Goal: Task Accomplishment & Management: Use online tool/utility

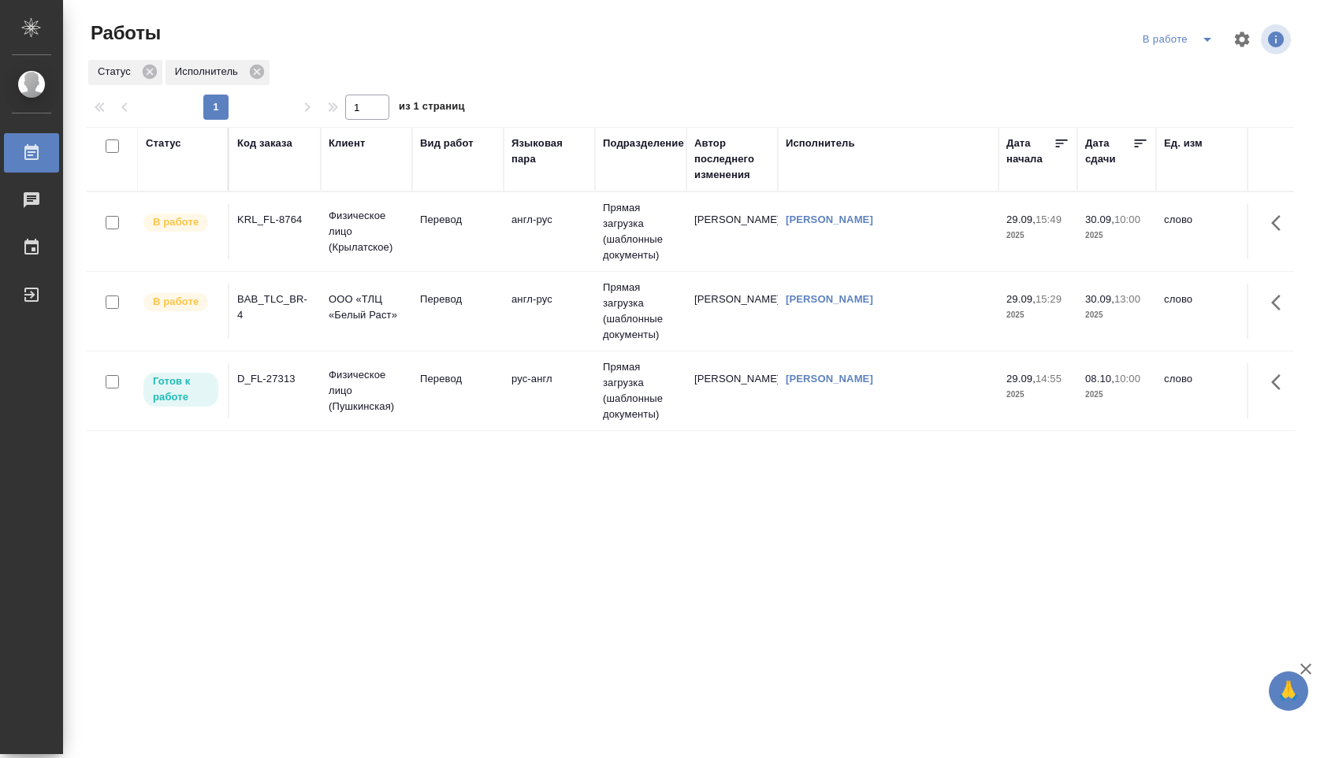
click at [579, 316] on td "англ-рус" at bounding box center [549, 311] width 91 height 55
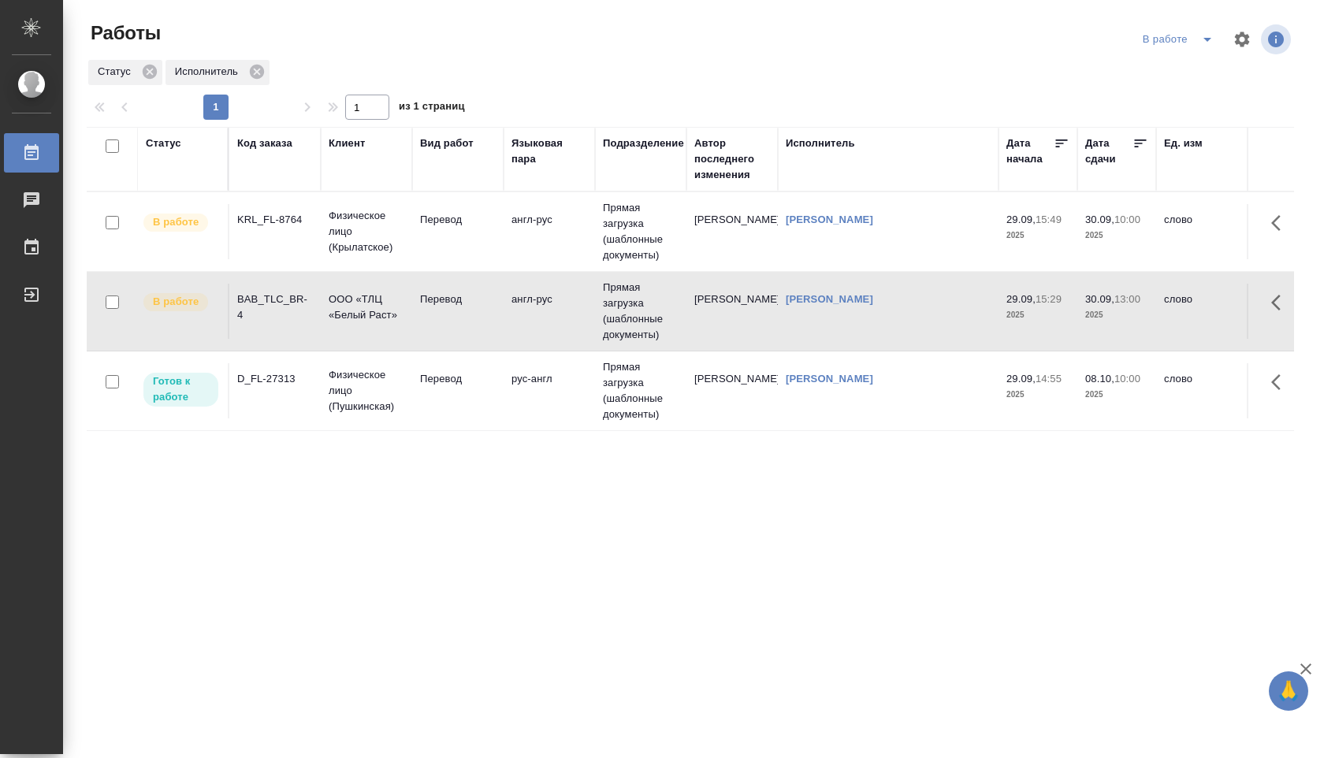
click at [579, 316] on td "англ-рус" at bounding box center [549, 311] width 91 height 55
click at [354, 236] on p "Физическое лицо (Крылатское)" at bounding box center [367, 231] width 76 height 47
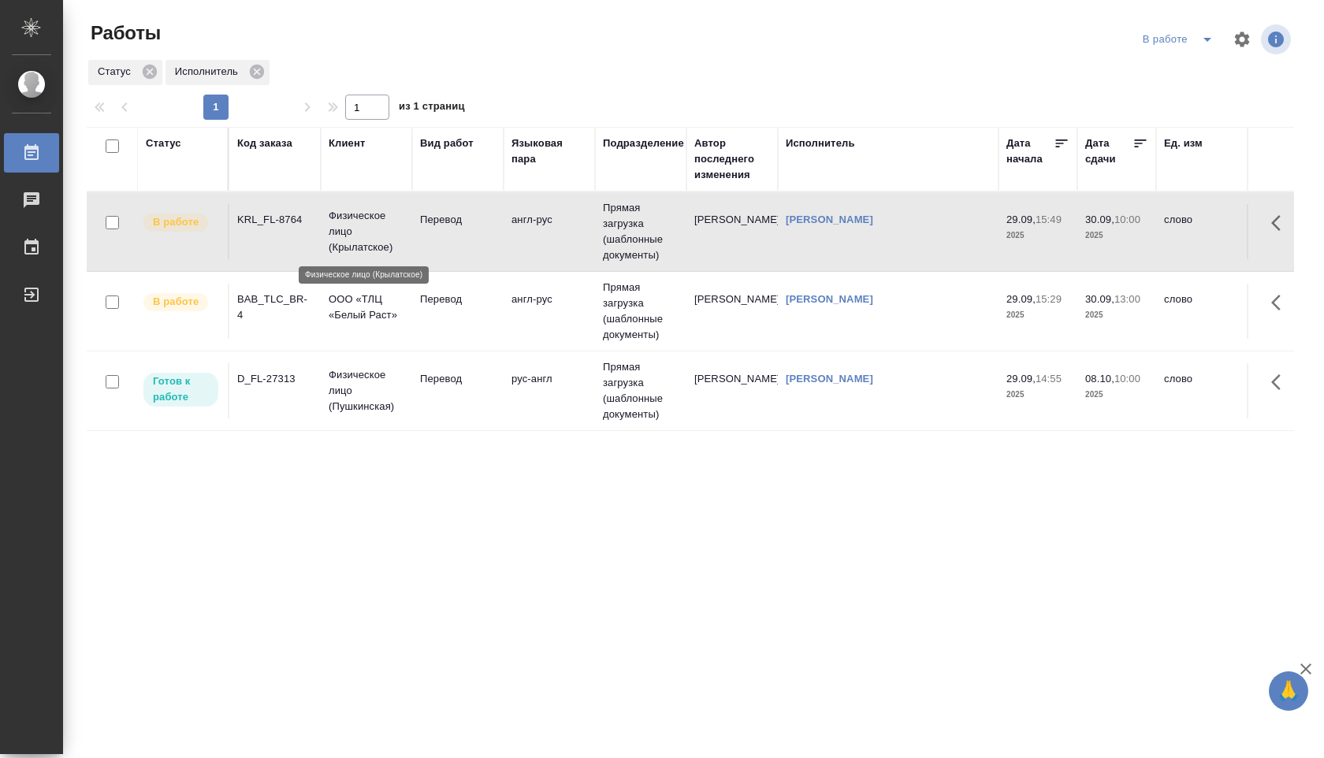
click at [354, 236] on p "Физическое лицо (Крылатское)" at bounding box center [367, 231] width 76 height 47
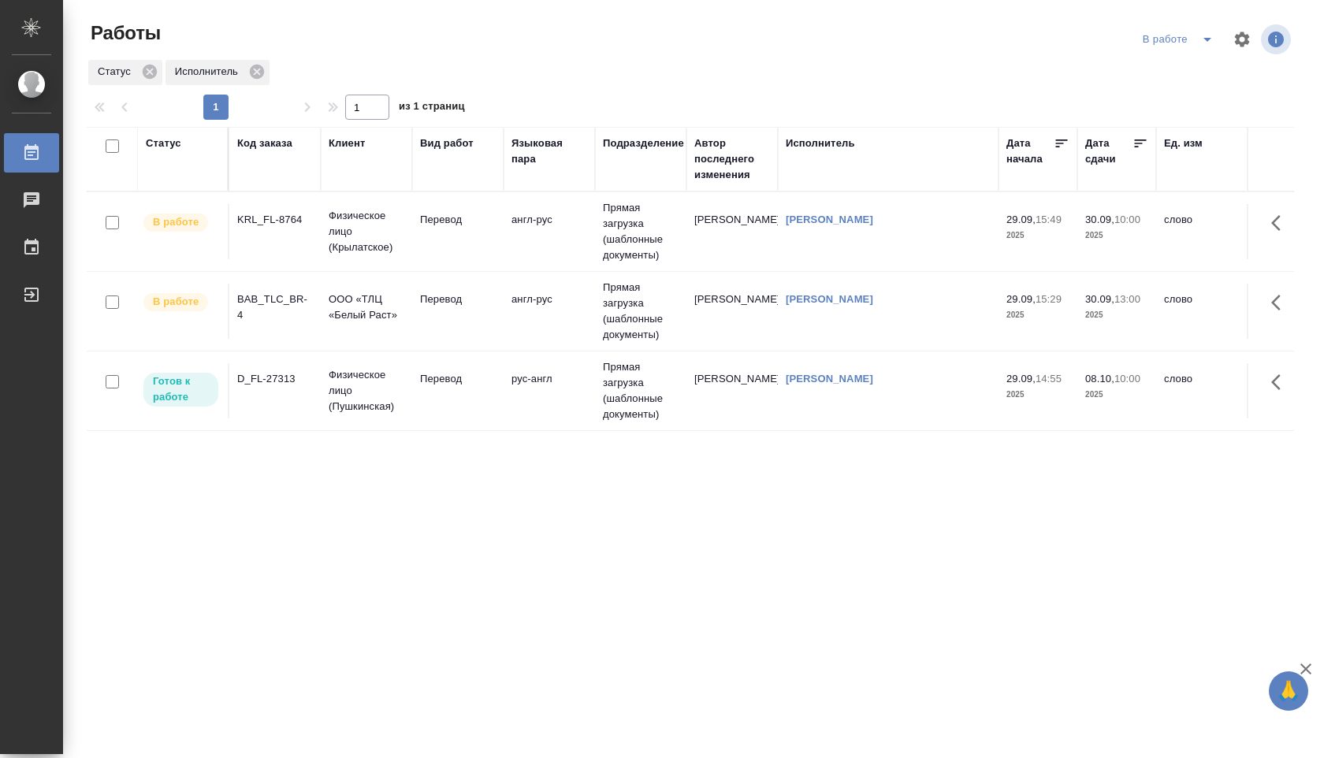
click at [1204, 33] on icon "split button" at bounding box center [1207, 39] width 19 height 19
click at [1191, 67] on li "Стандартные настройки" at bounding box center [1179, 70] width 151 height 25
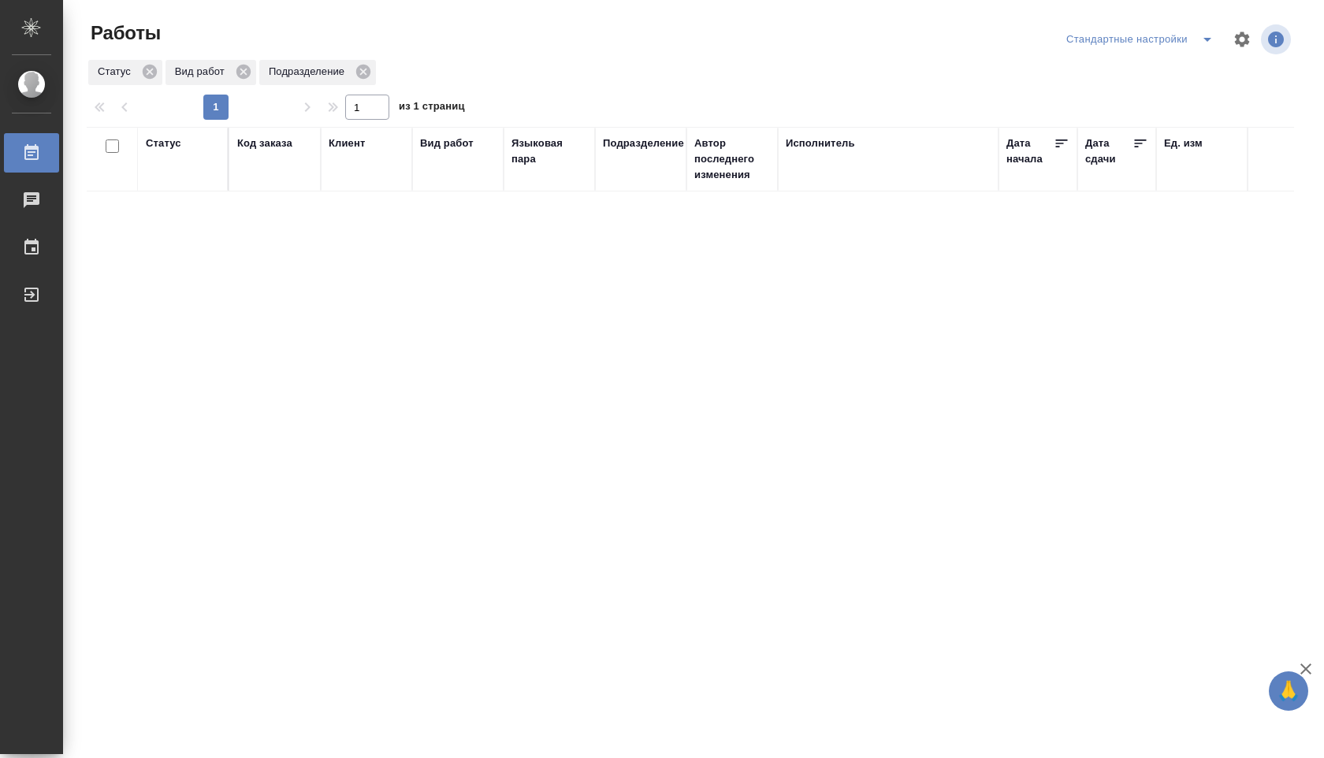
click at [410, 262] on div "Статус Код заказа Клиент Вид работ Языковая пара Подразделение Автор последнего…" at bounding box center [690, 410] width 1207 height 567
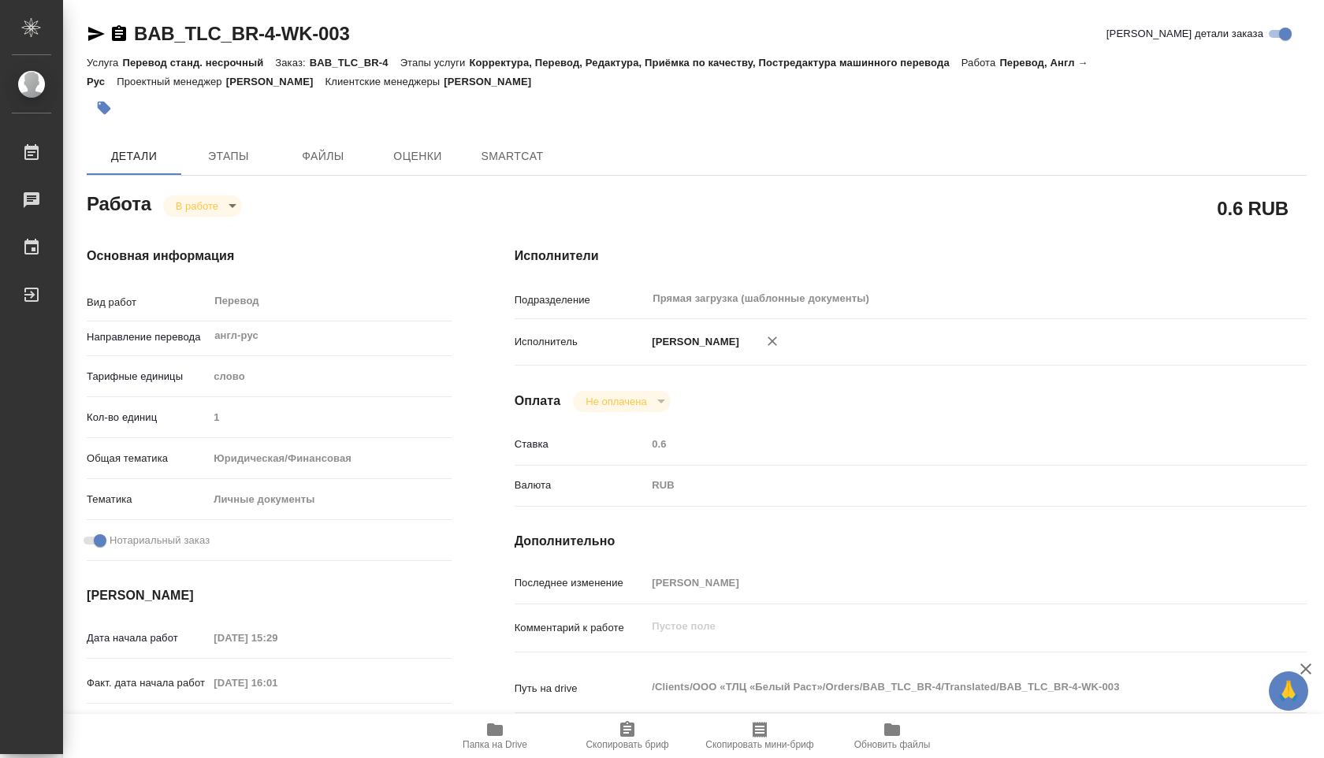
type textarea "x"
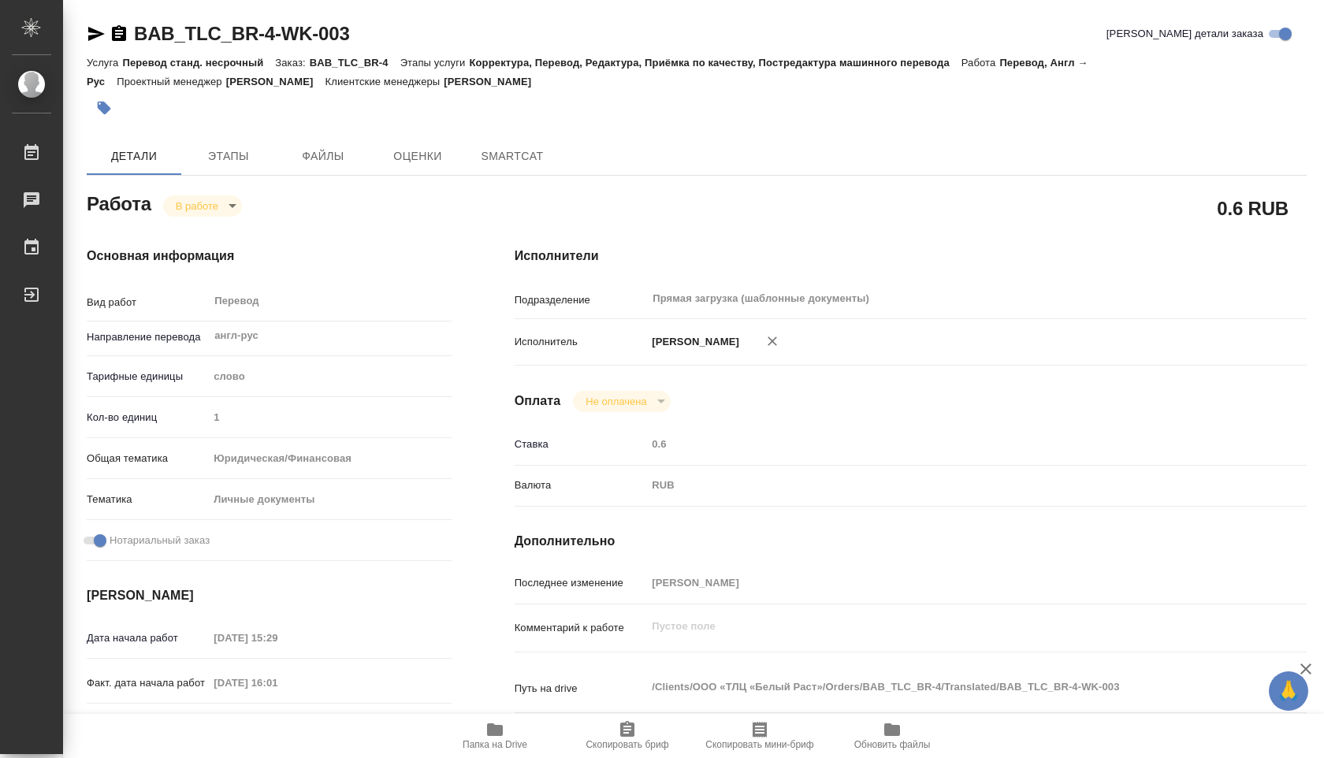
type textarea "x"
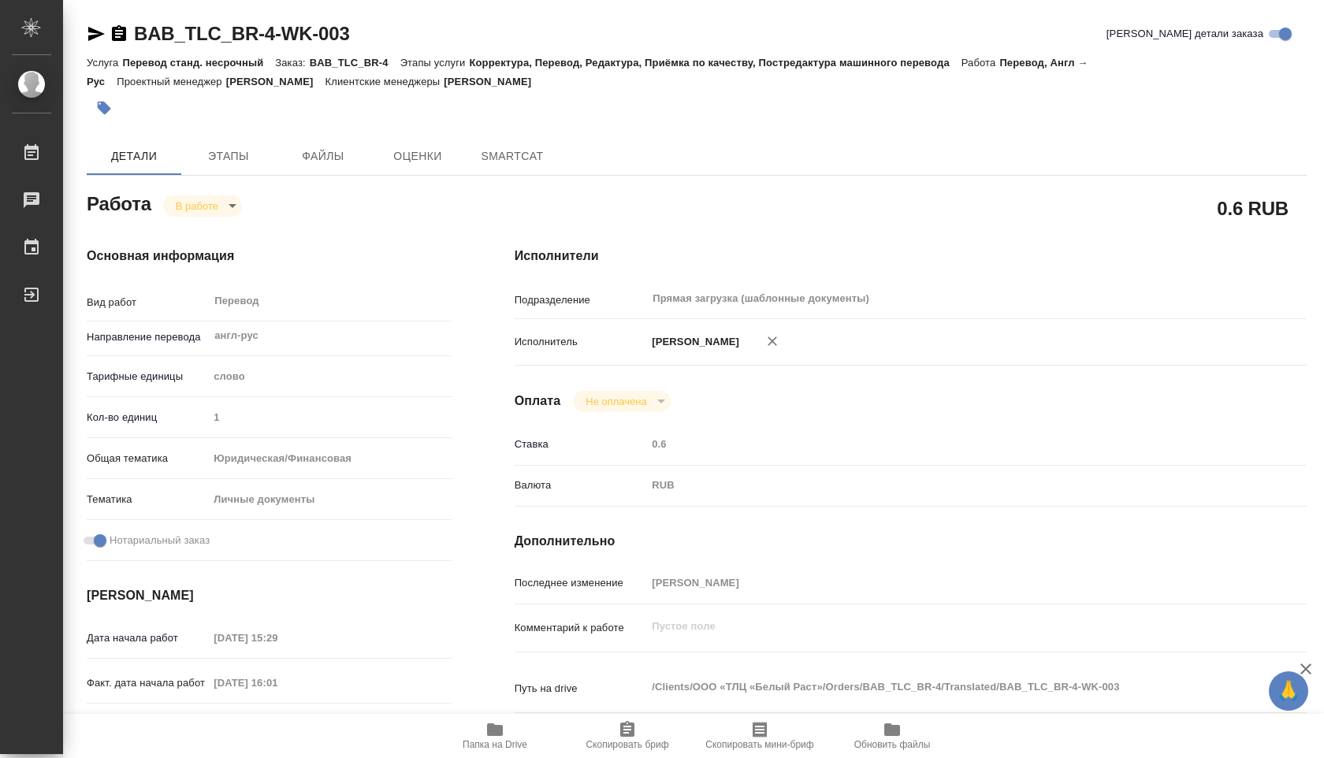
type textarea "x"
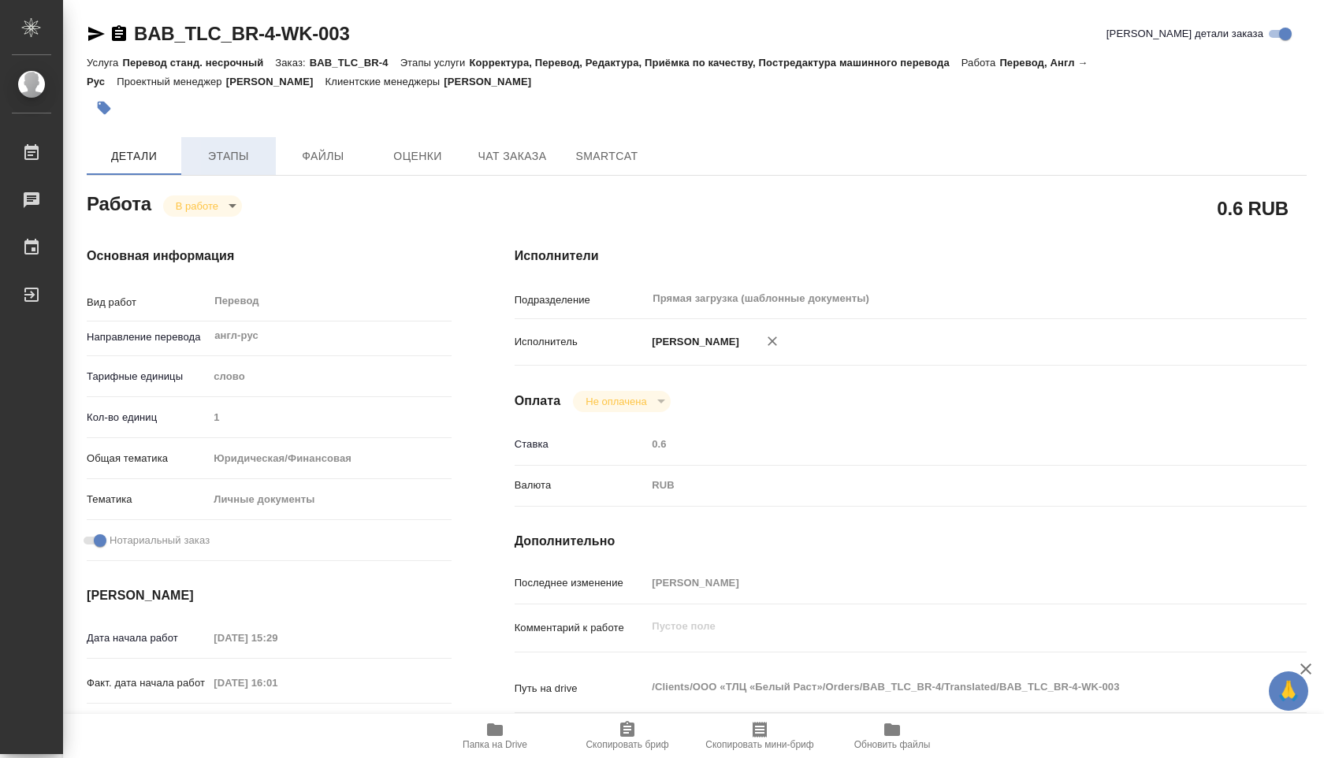
click at [205, 147] on span "Этапы" at bounding box center [229, 157] width 76 height 20
type textarea "x"
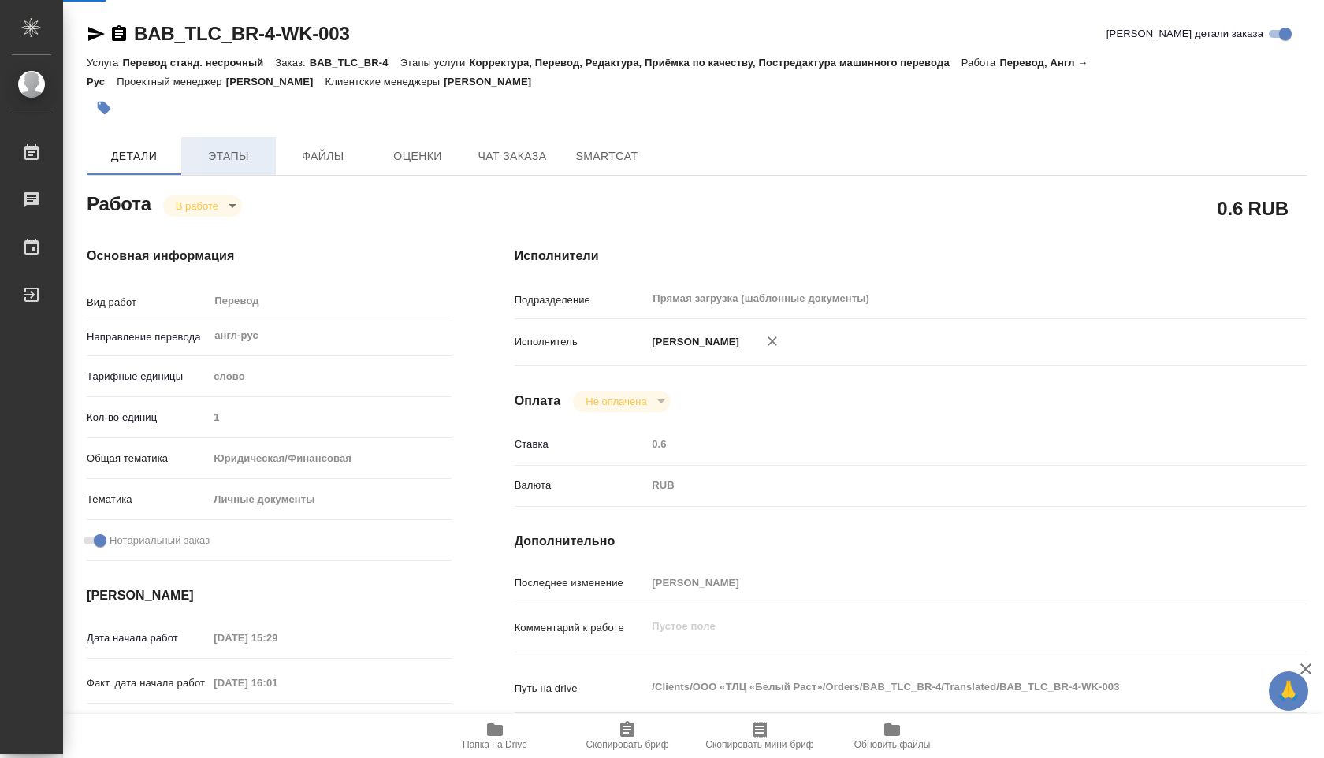
type textarea "x"
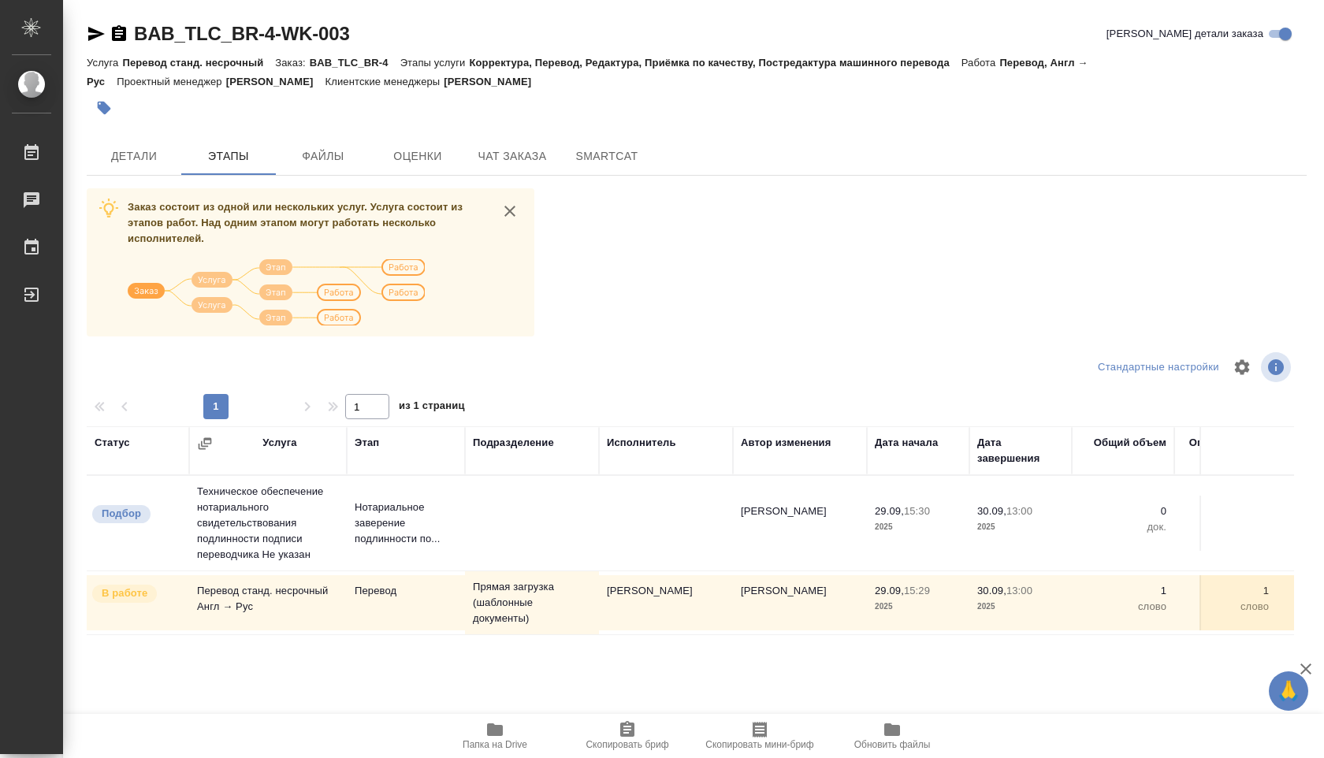
click at [157, 135] on div "BAB_TLC_BR-4-WK-003 Кратко детали заказа Услуга Перевод станд. несрочный Заказ:…" at bounding box center [696, 410] width 1237 height 821
click at [150, 148] on span "Детали" at bounding box center [134, 157] width 76 height 20
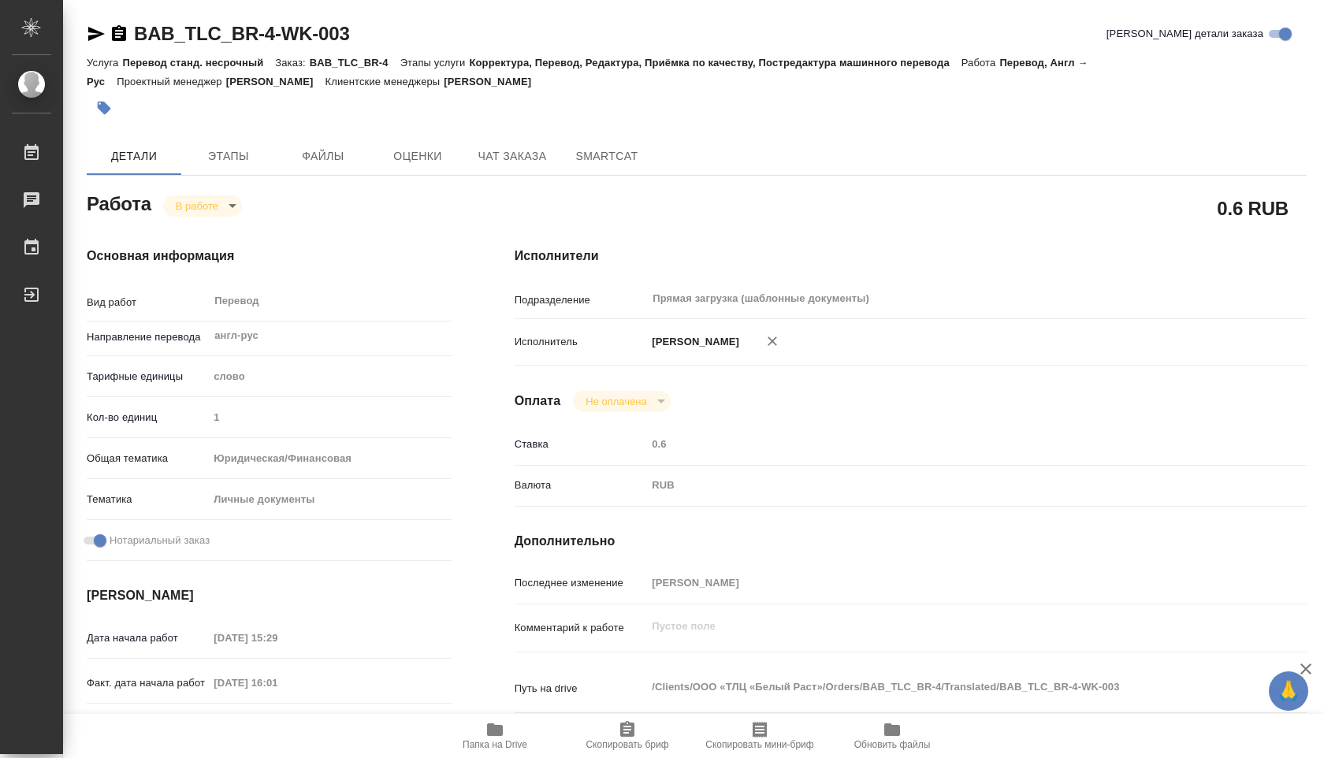
type textarea "x"
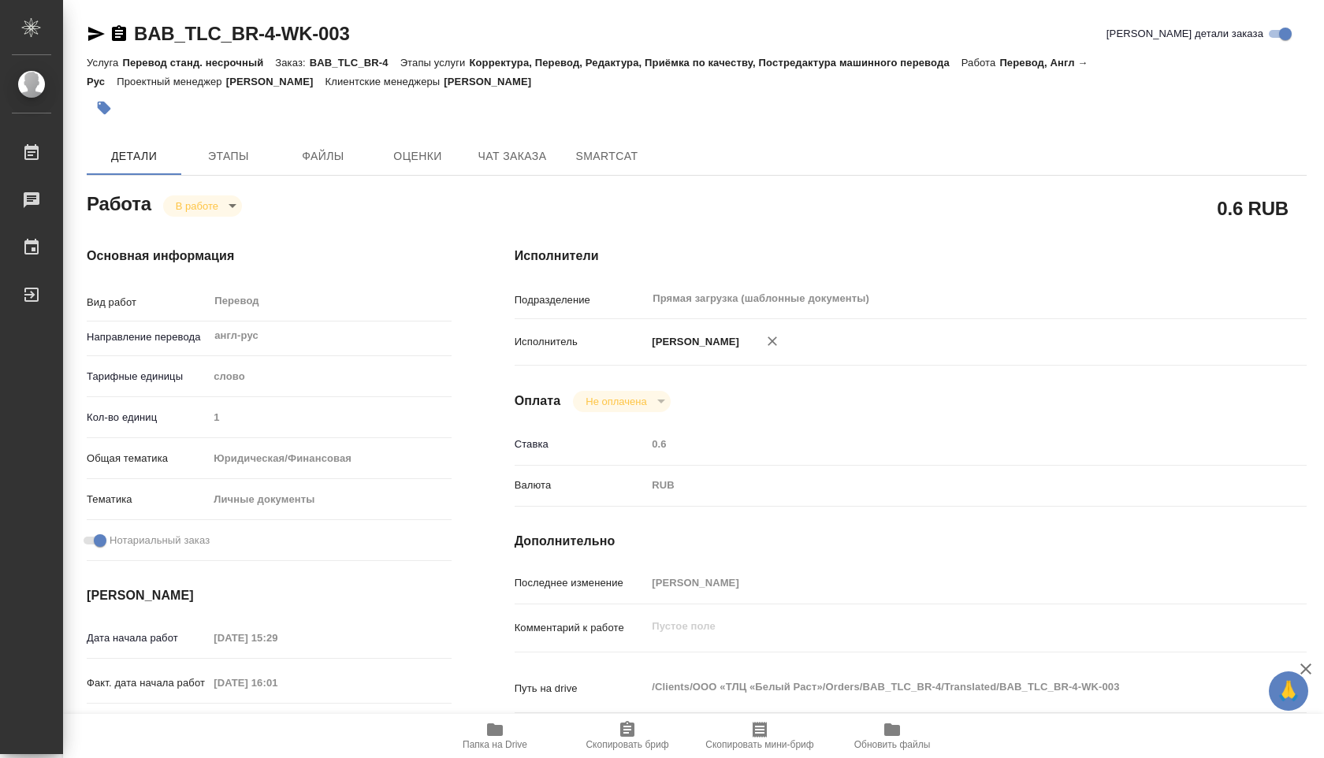
type textarea "x"
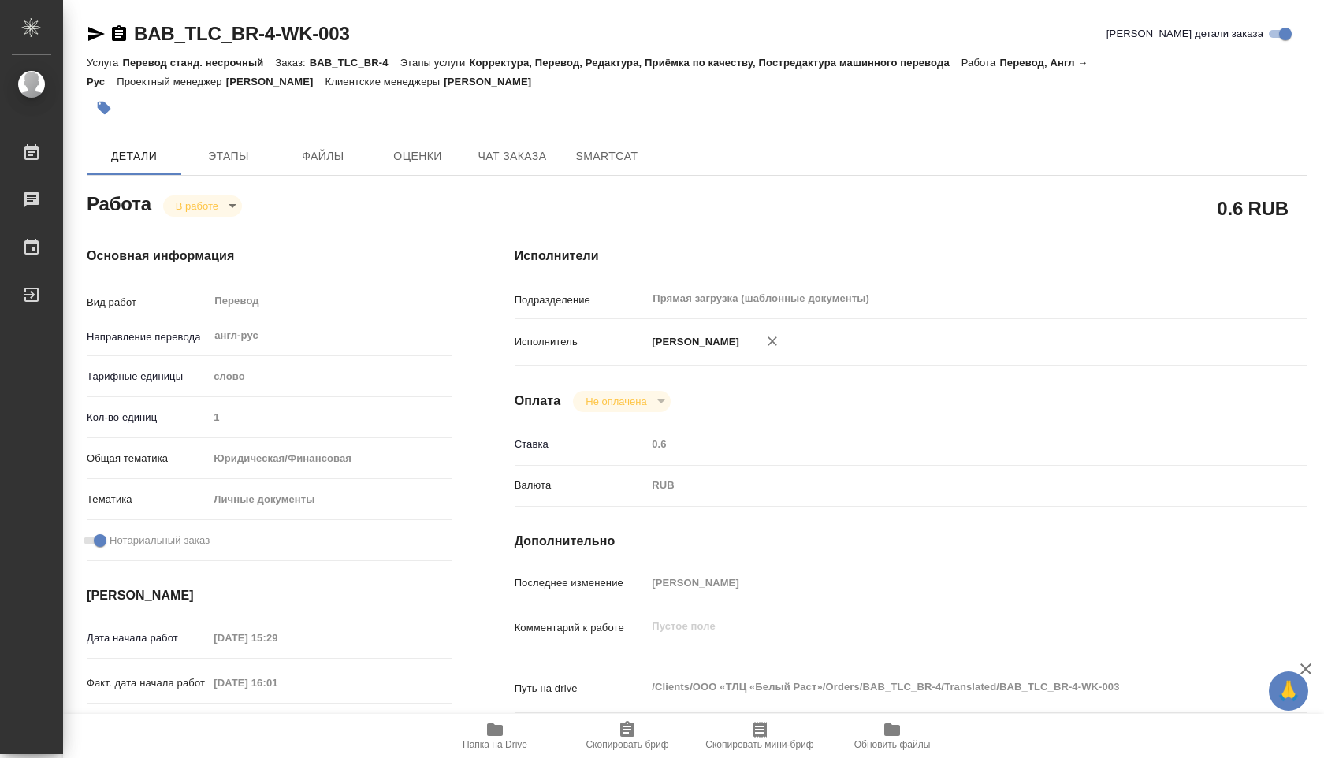
type textarea "x"
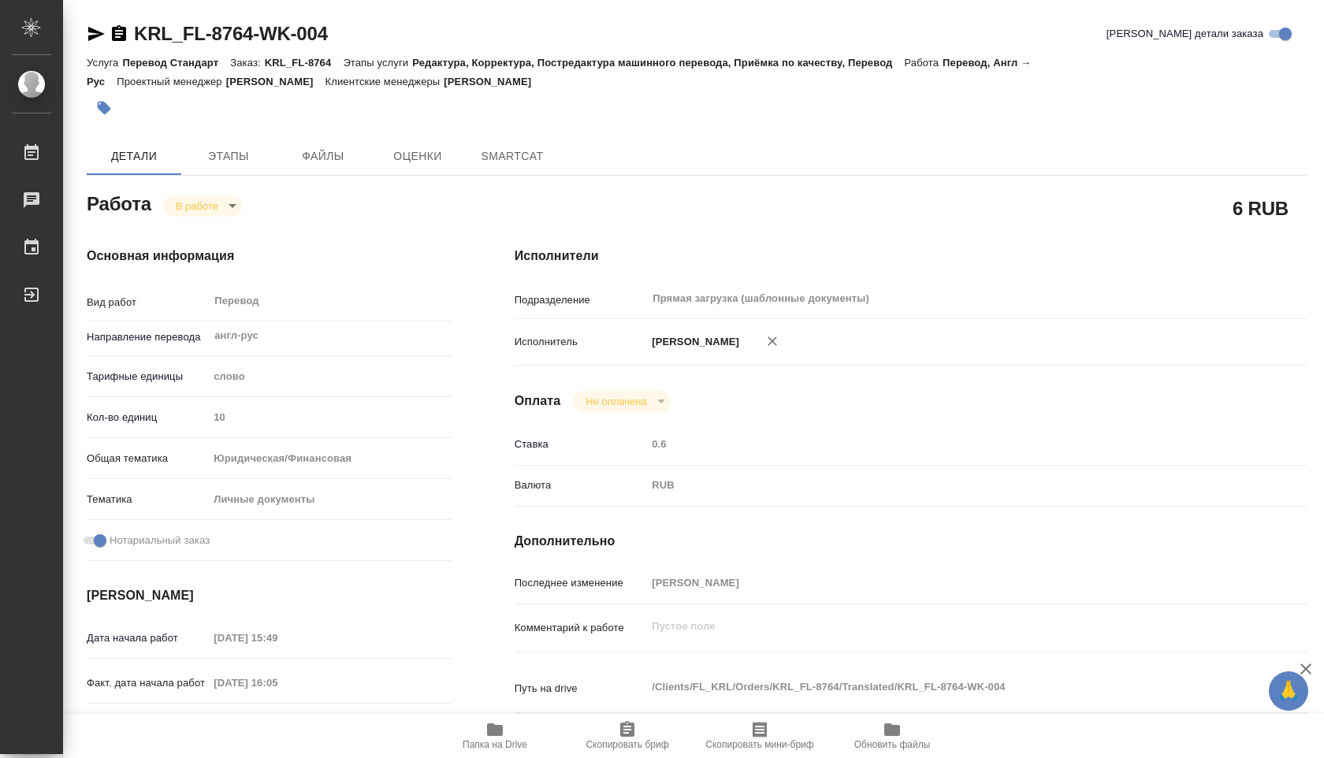
type textarea "x"
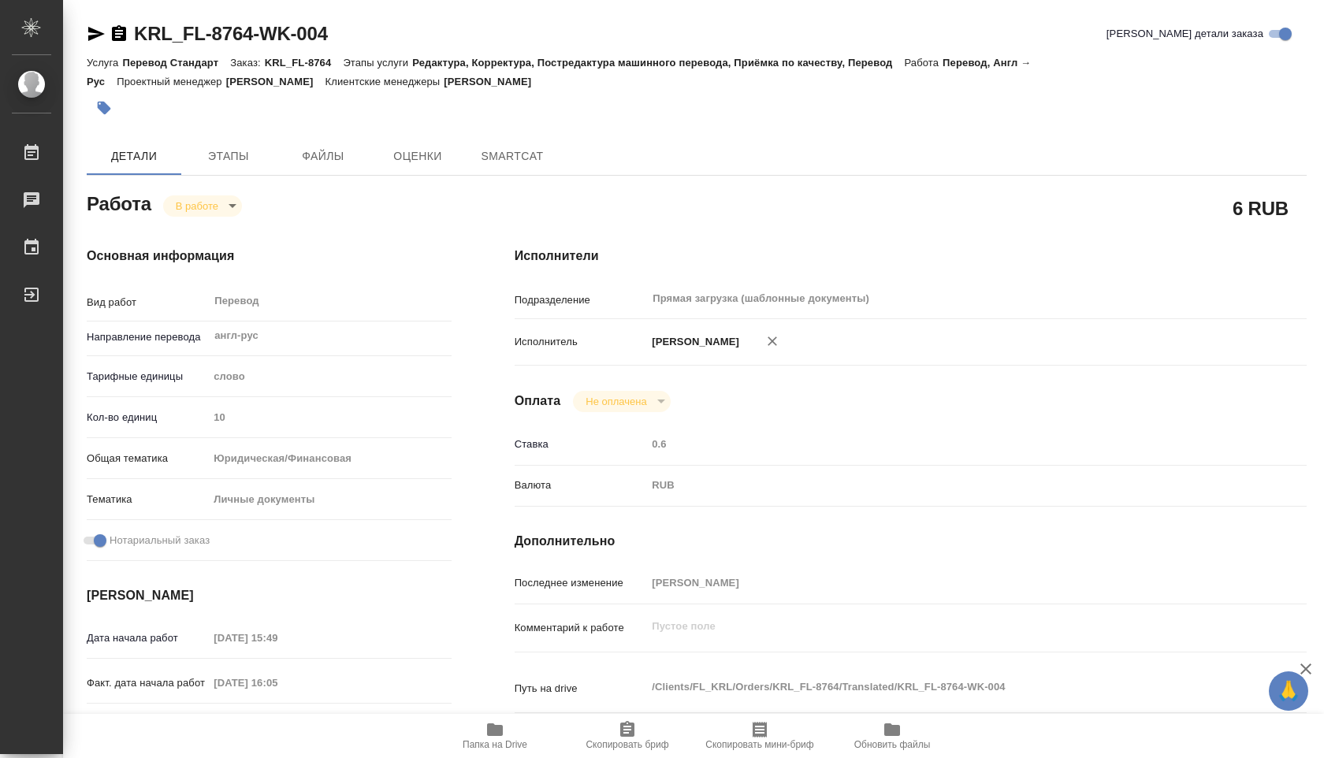
type textarea "x"
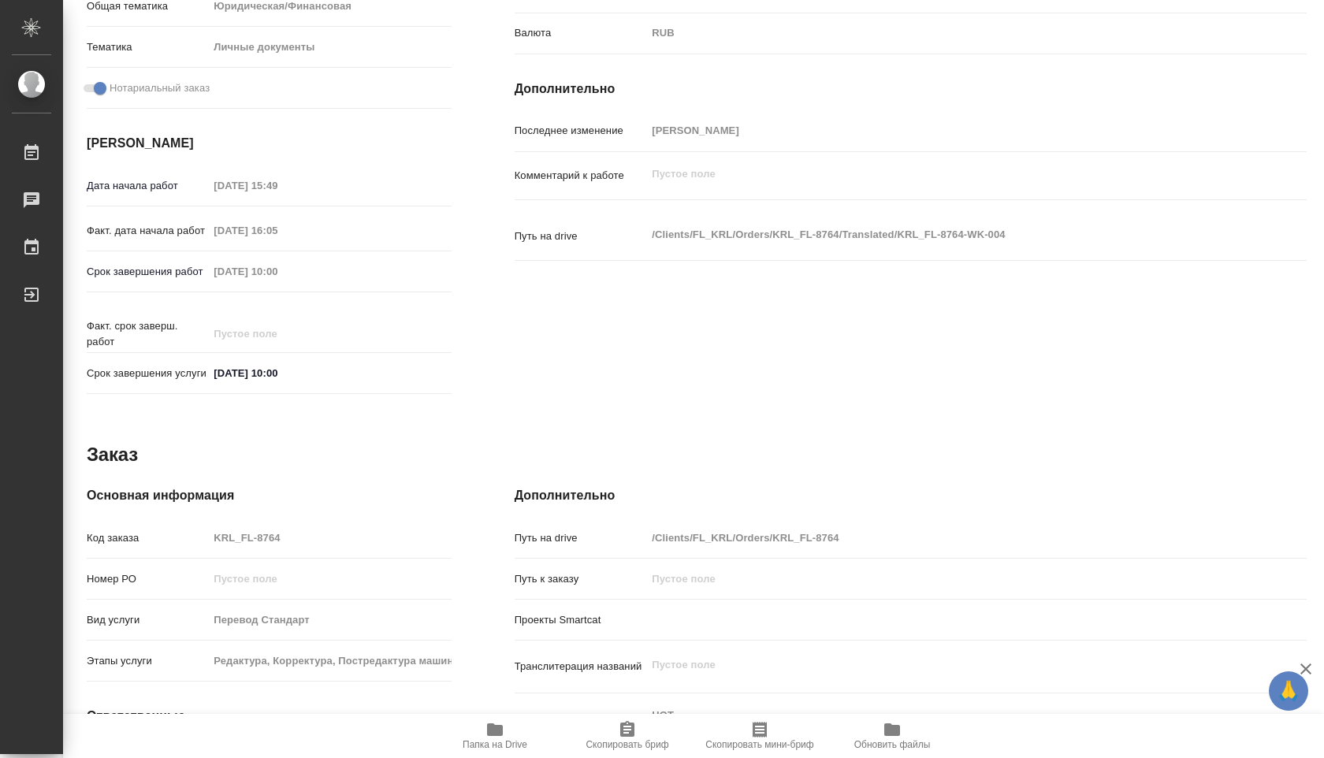
type textarea "x"
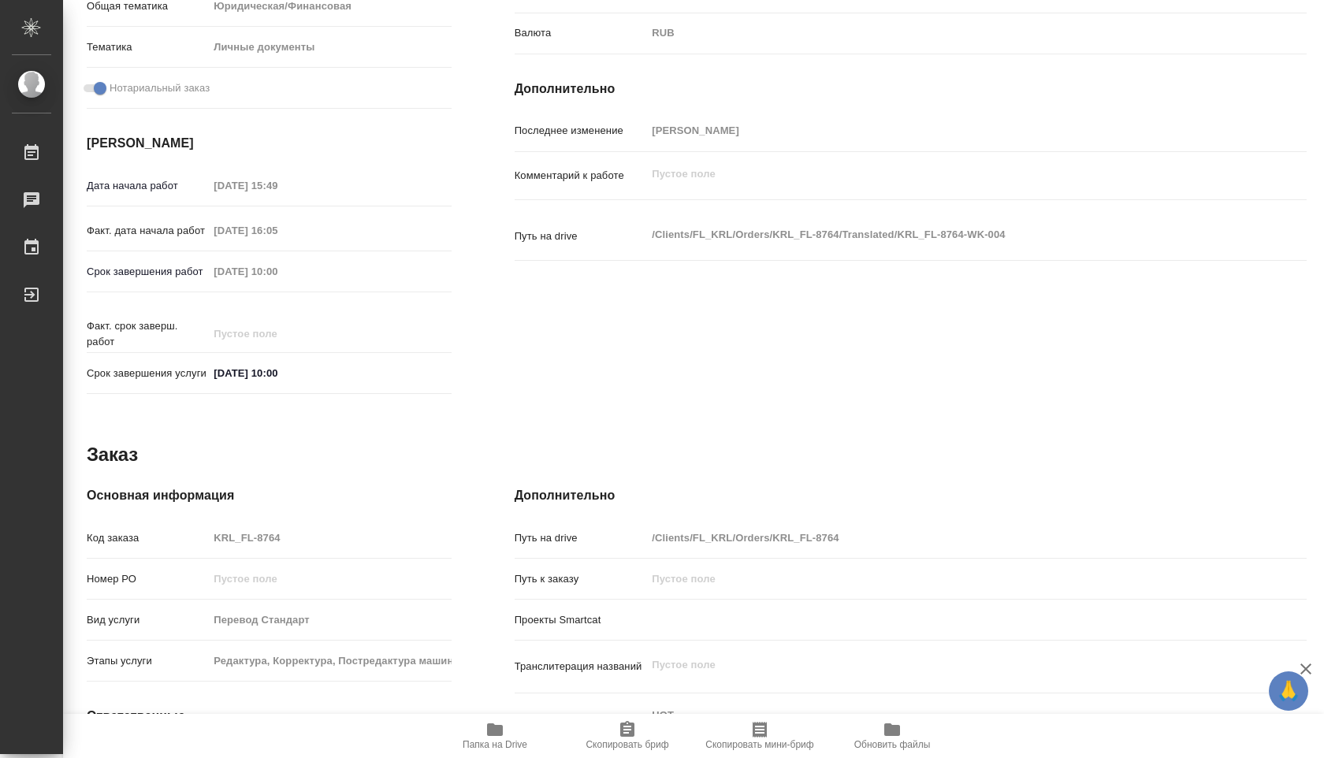
scroll to position [618, 0]
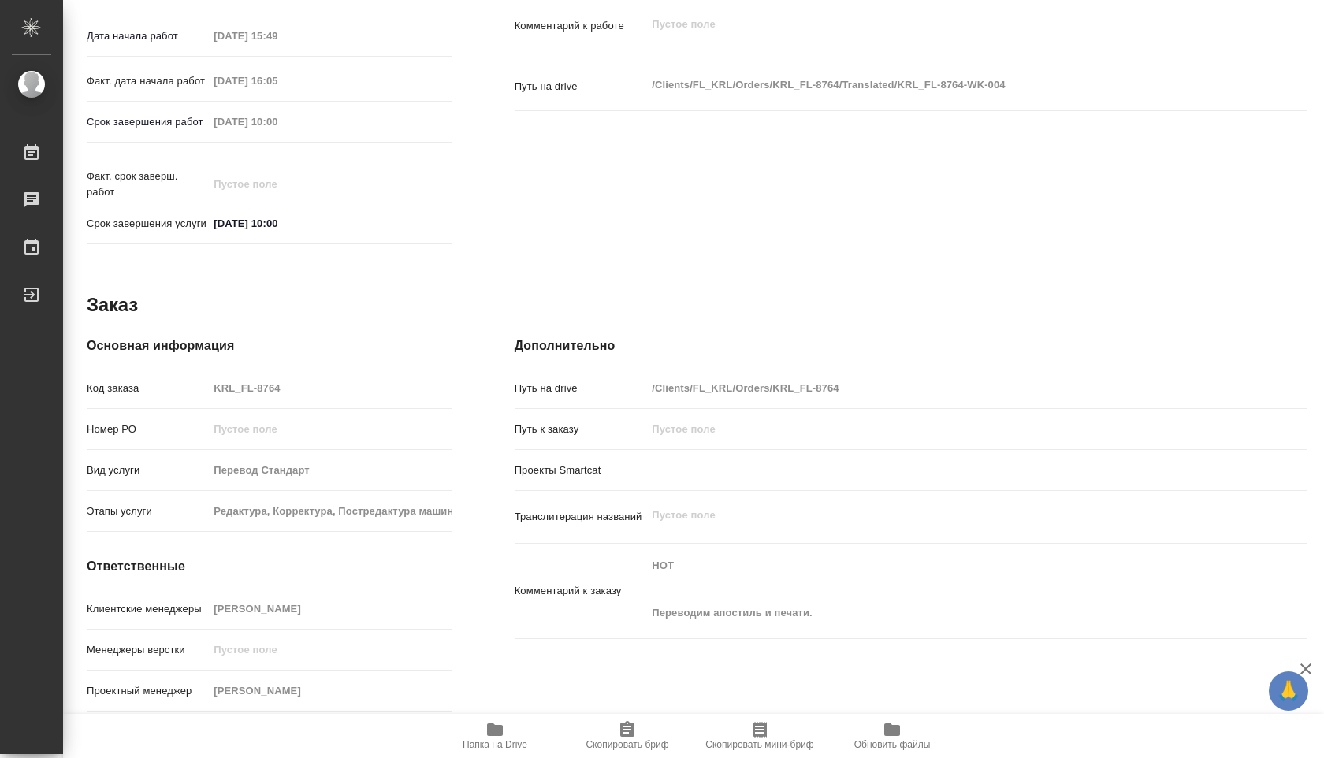
type textarea "x"
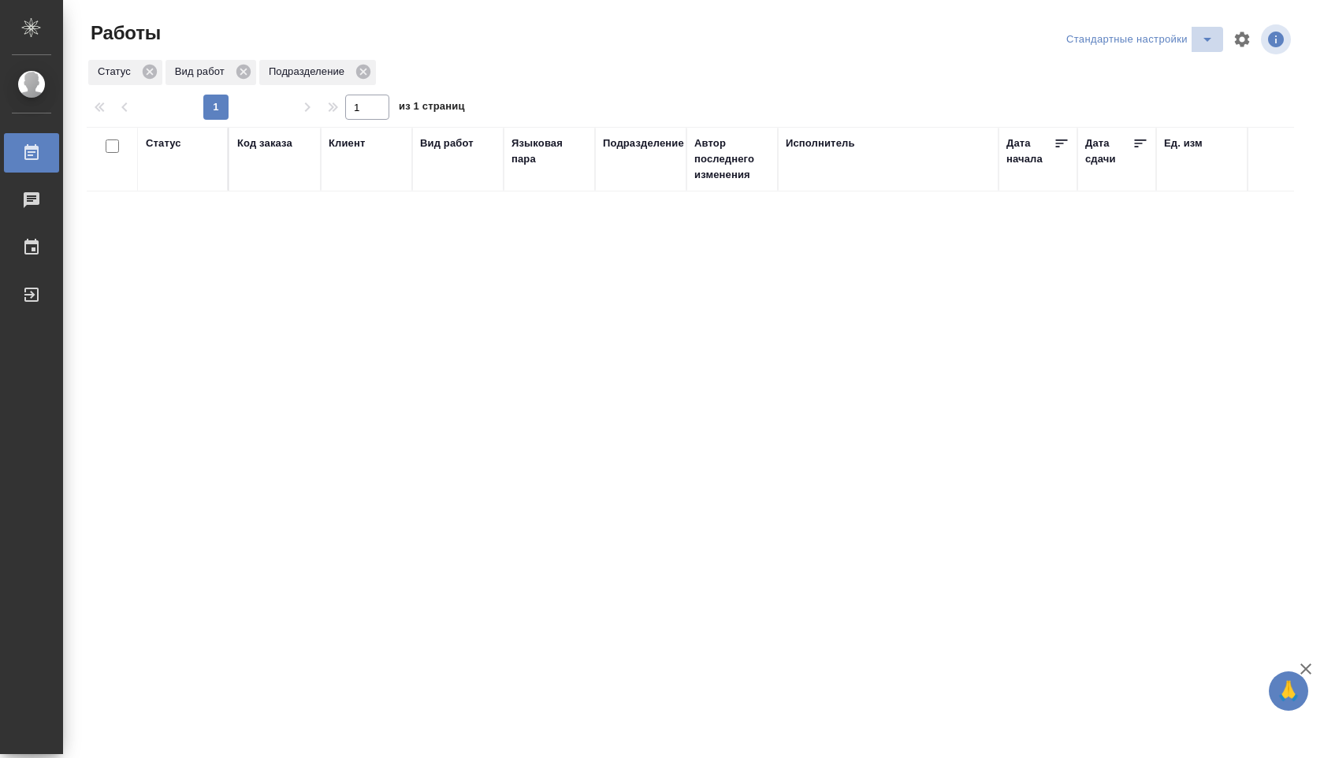
click at [1206, 38] on icon "split button" at bounding box center [1207, 39] width 19 height 19
click at [1172, 69] on li "В работе" at bounding box center [1140, 70] width 165 height 25
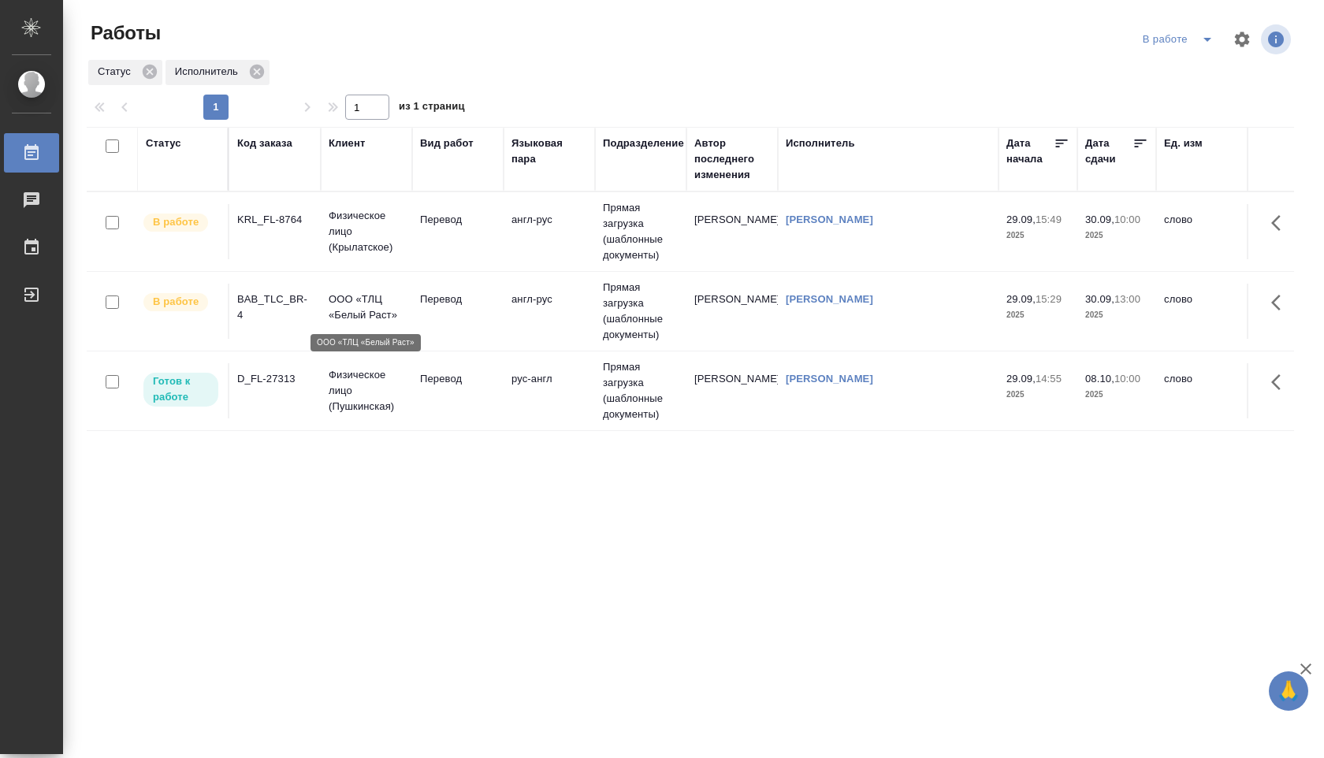
click at [373, 301] on p "ООО «ТЛЦ «Белый Раст»" at bounding box center [367, 308] width 76 height 32
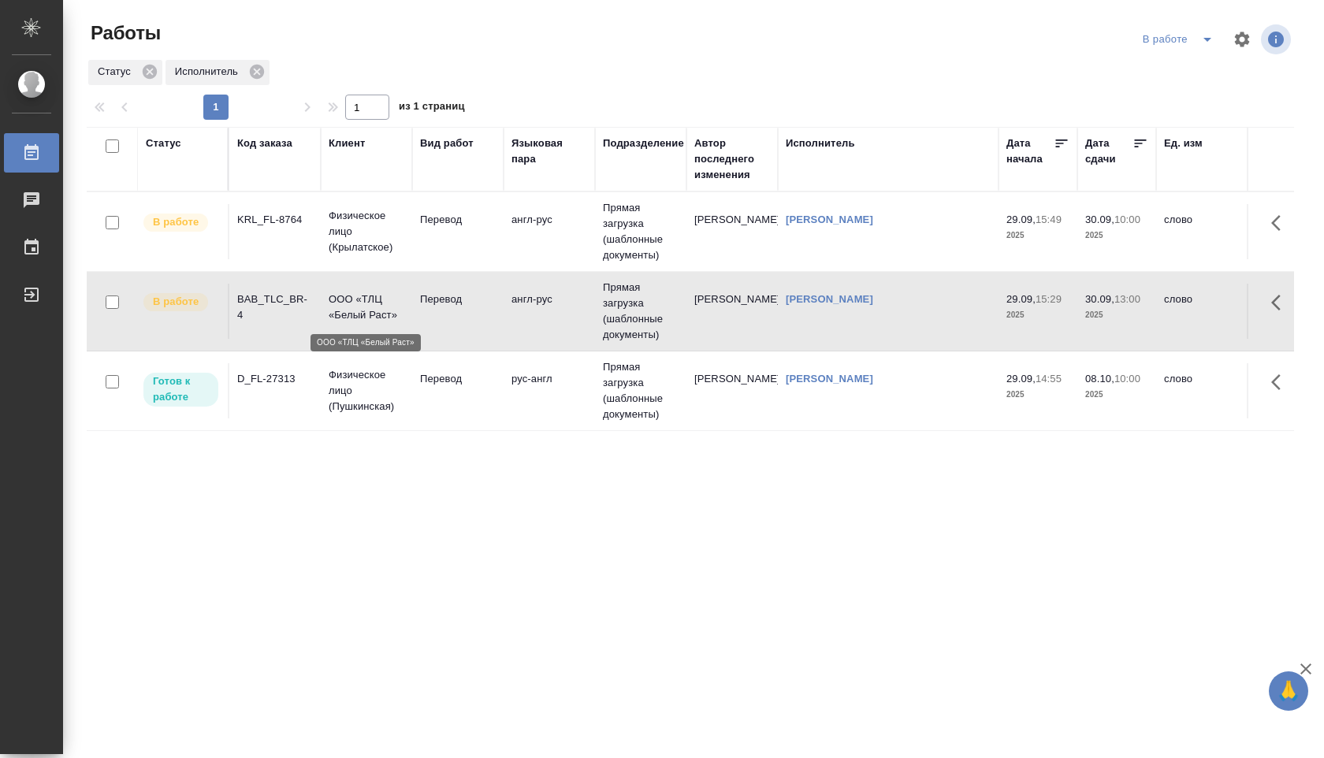
click at [373, 301] on p "ООО «ТЛЦ «Белый Раст»" at bounding box center [367, 308] width 76 height 32
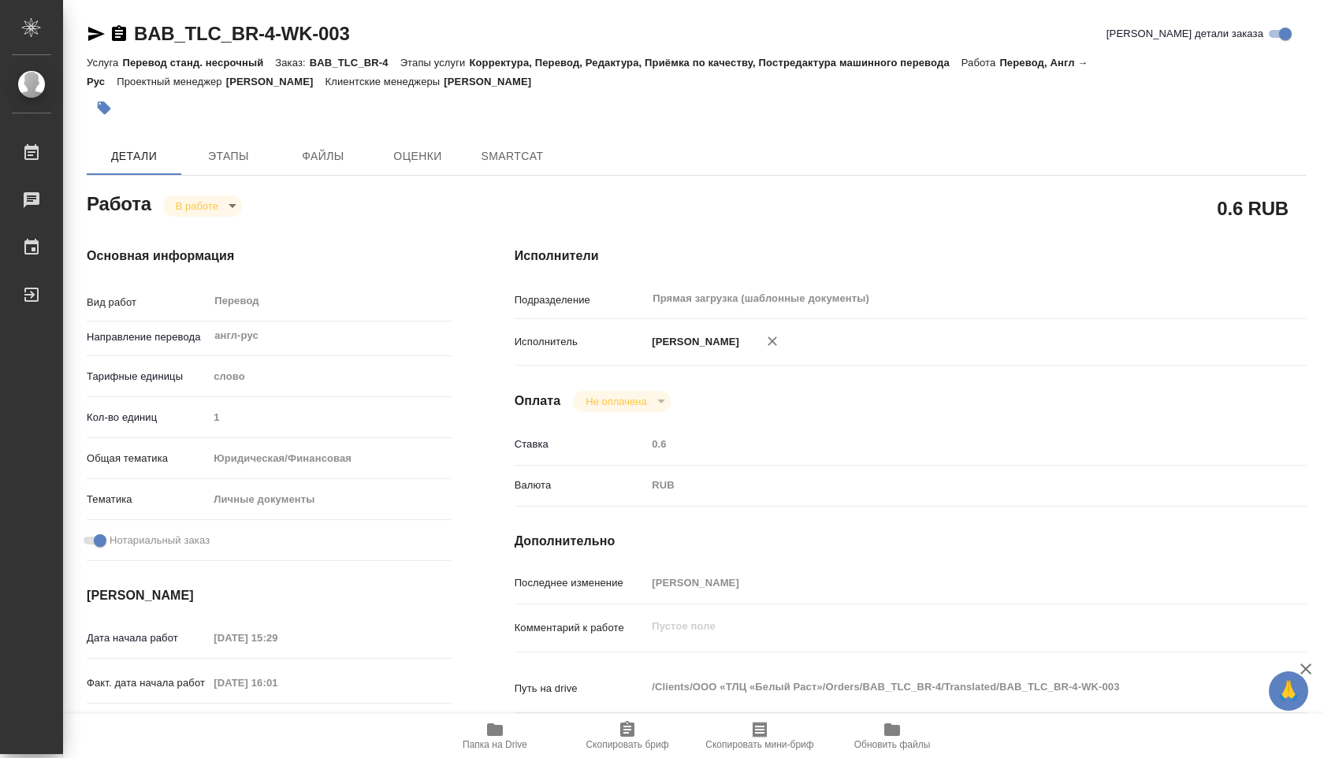
type textarea "x"
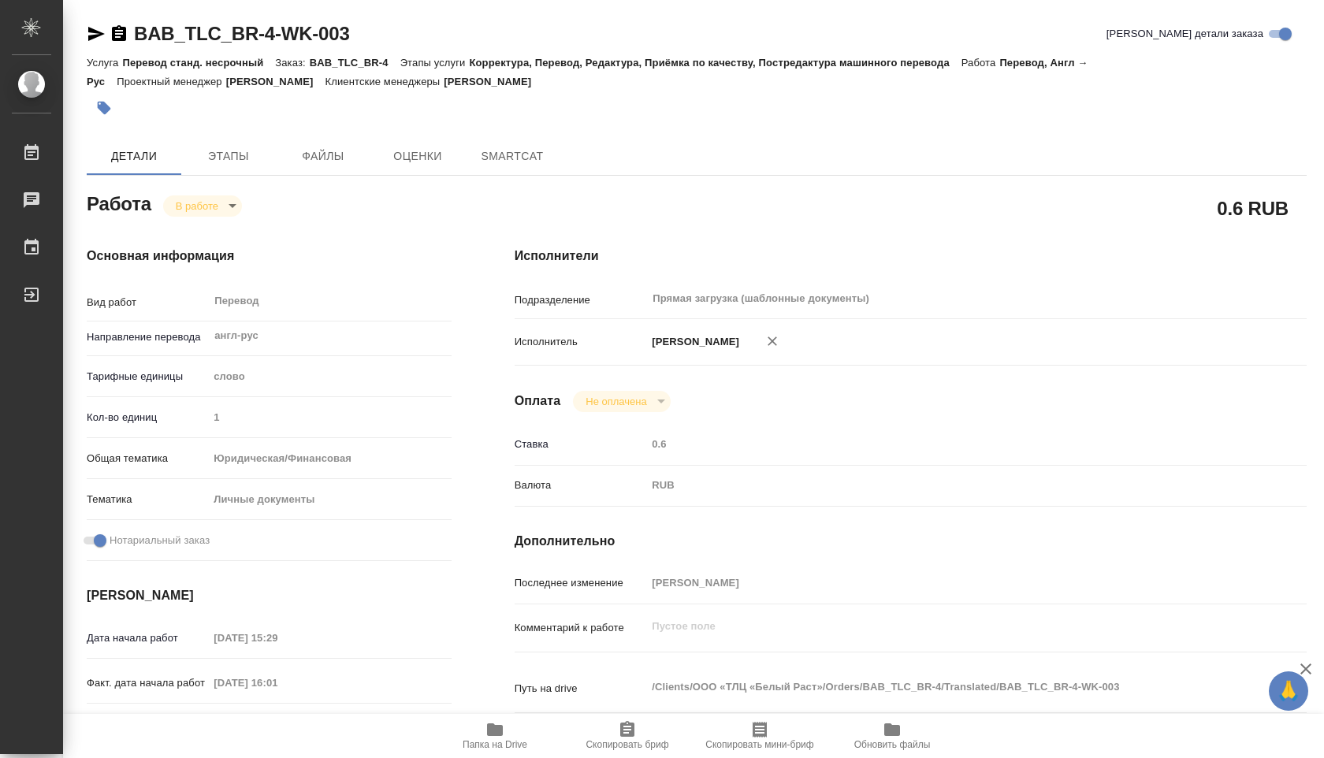
type textarea "x"
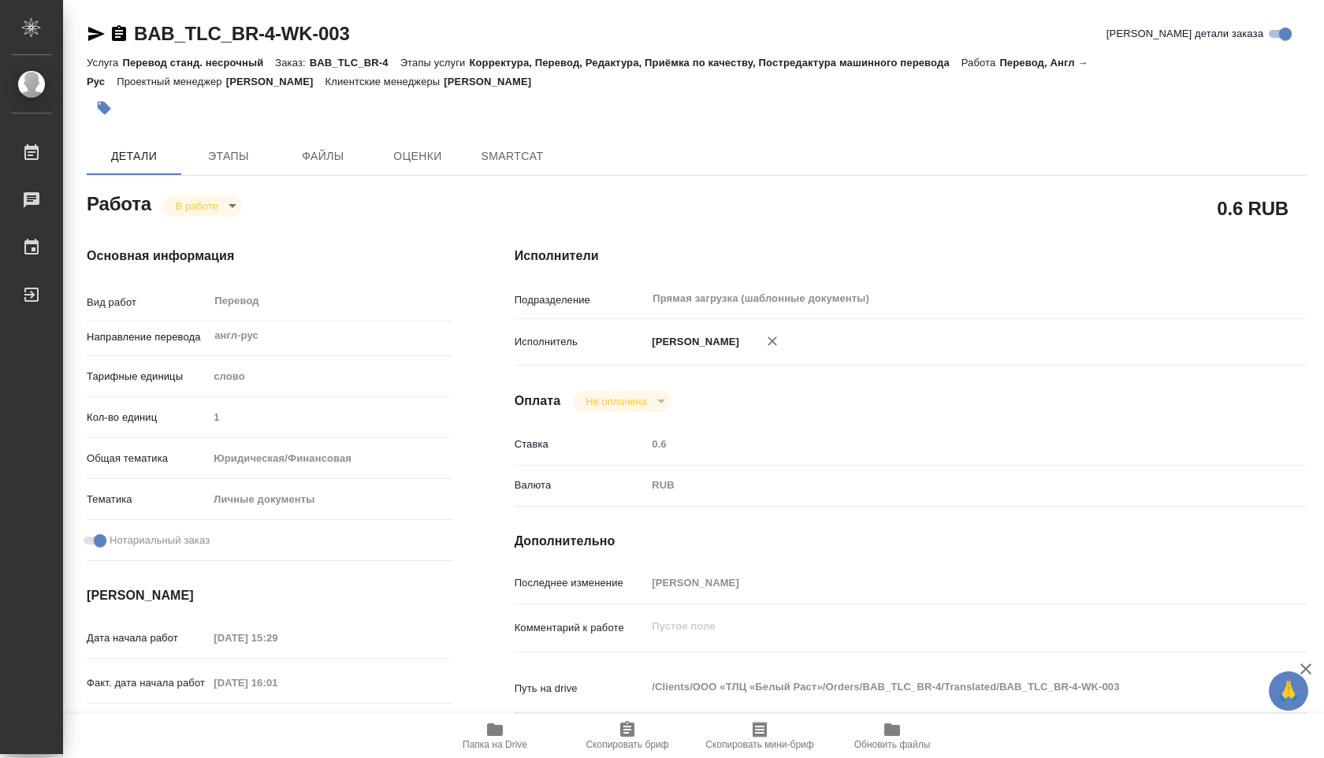
type textarea "x"
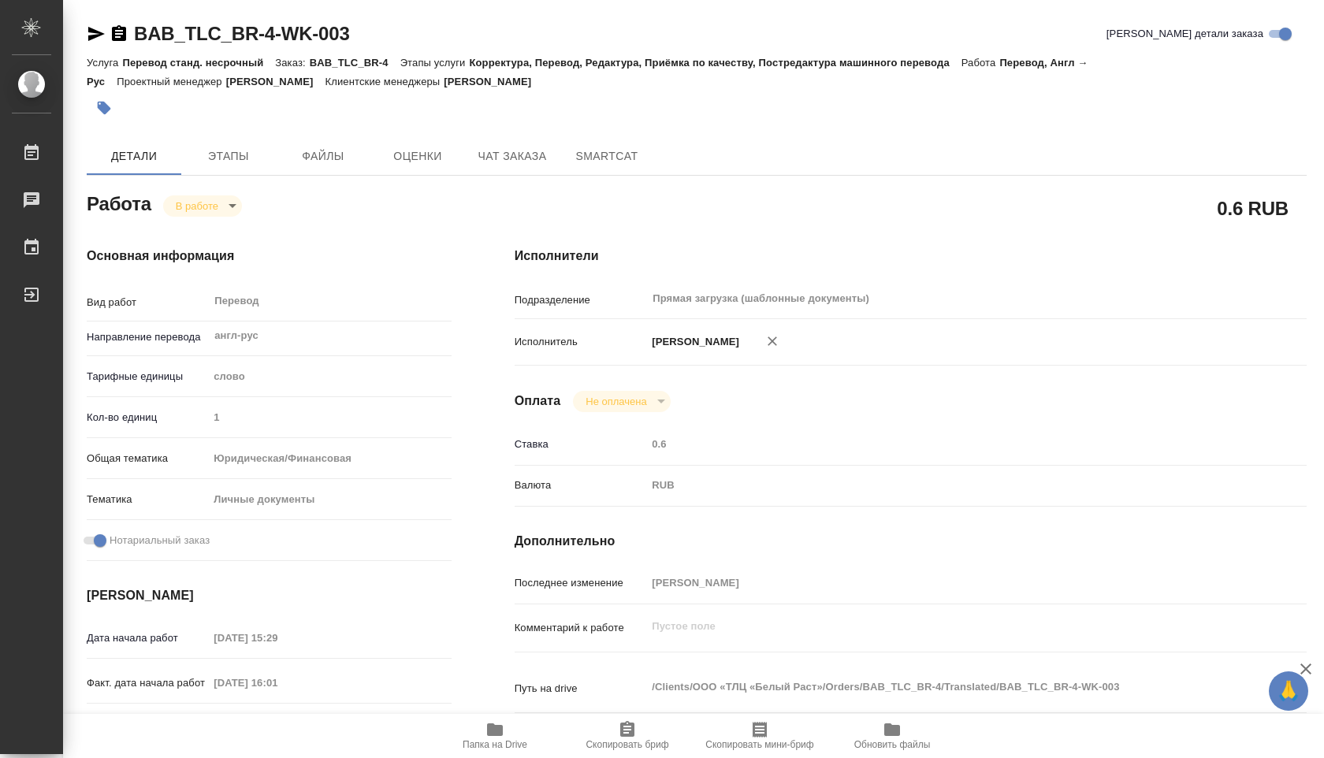
type textarea "x"
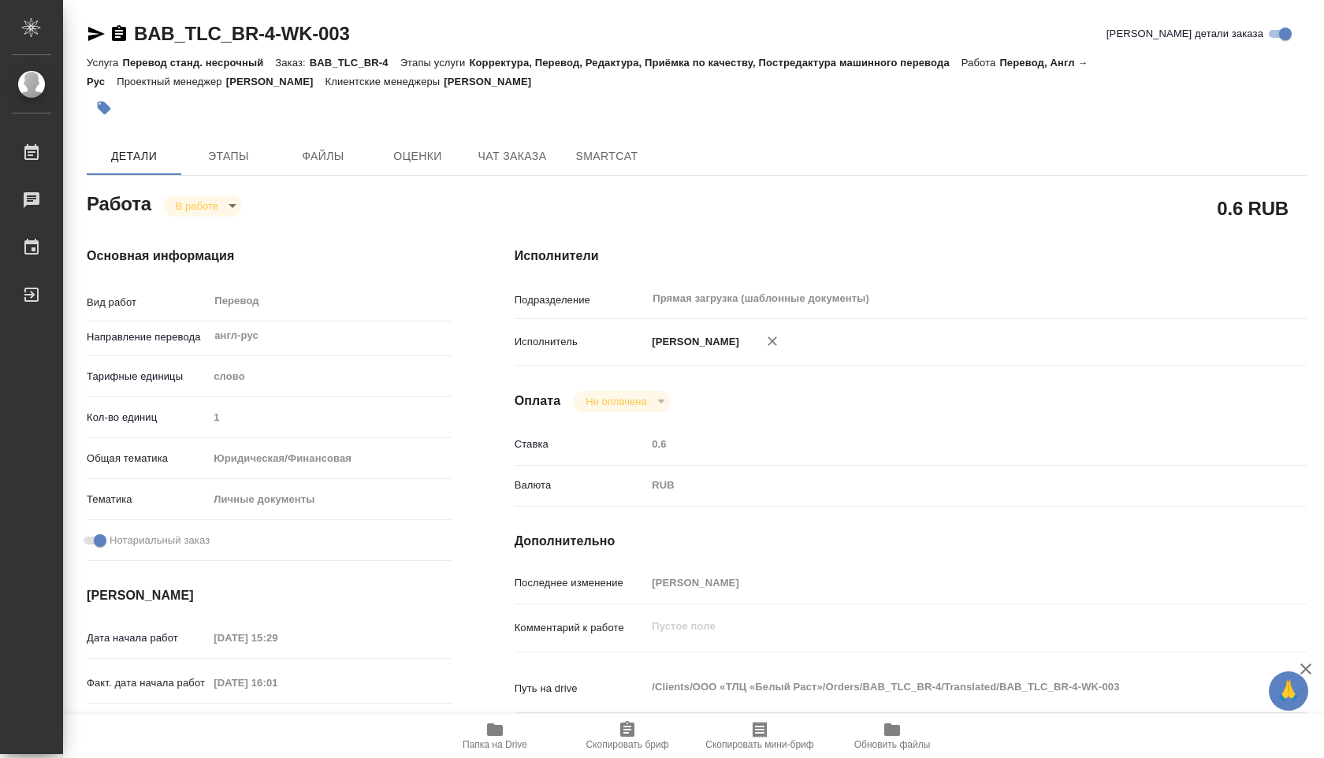
type textarea "x"
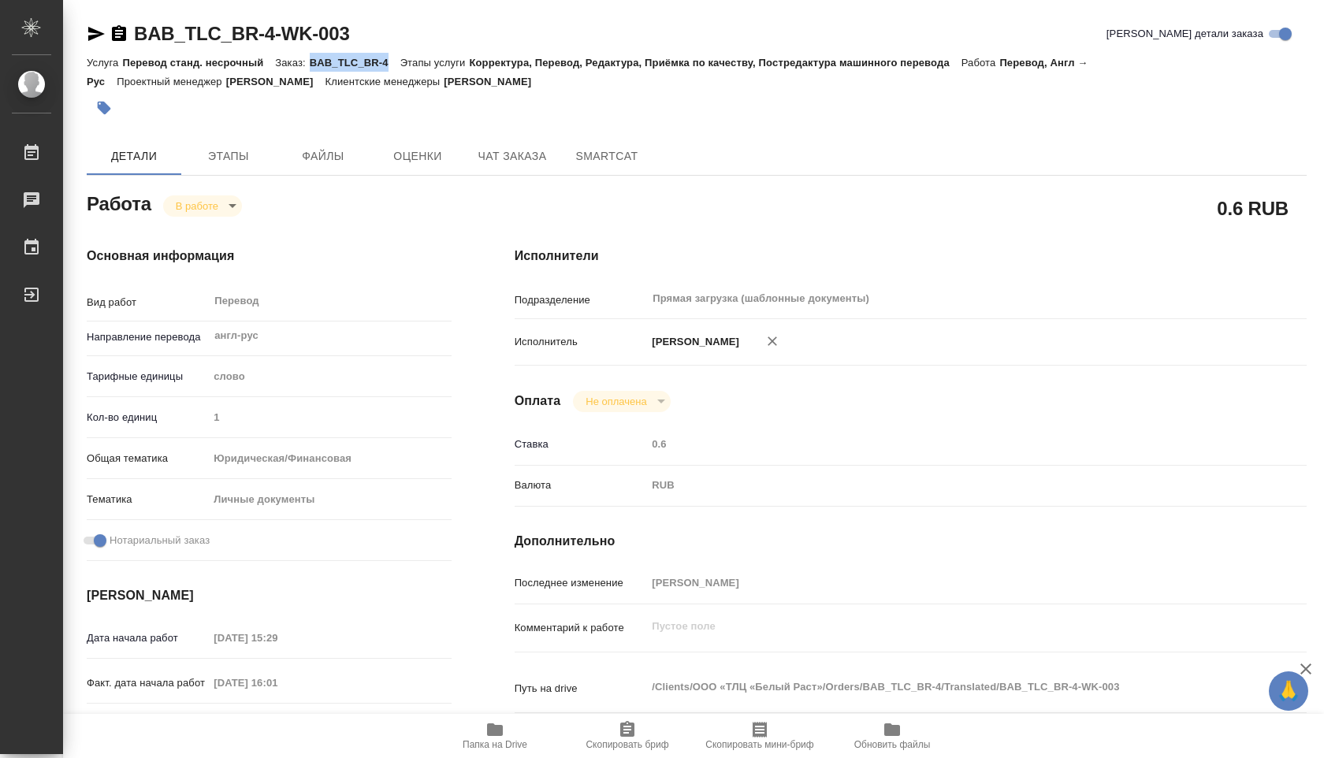
drag, startPoint x: 315, startPoint y: 59, endPoint x: 404, endPoint y: 62, distance: 89.1
click at [404, 62] on div "Услуга Перевод станд. несрочный Заказ: BAB_TLC_BR-4 Этапы услуги Корректура, Пе…" at bounding box center [697, 72] width 1220 height 38
copy p "BAB_TLC_BR-4"
click at [509, 730] on span "Папка на Drive" at bounding box center [494, 735] width 113 height 30
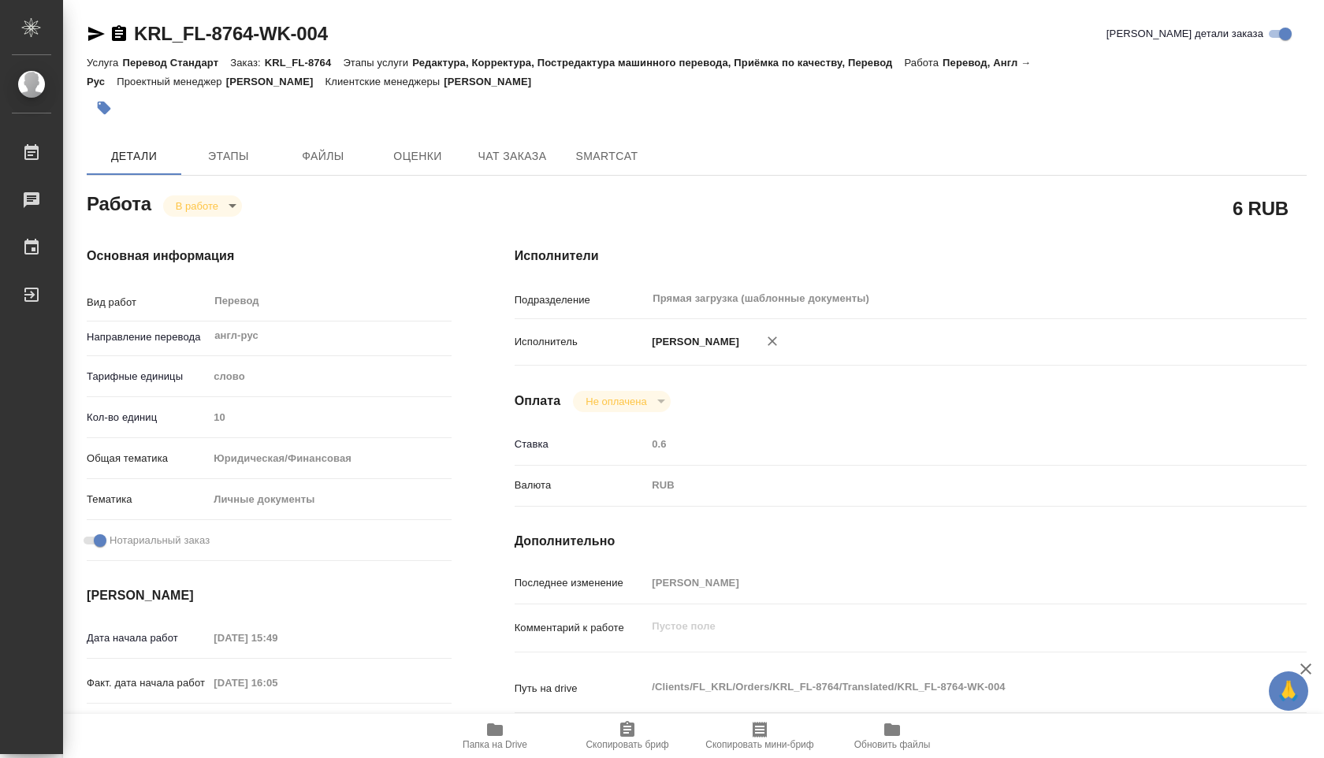
click at [498, 739] on span "Папка на Drive" at bounding box center [495, 744] width 65 height 11
click at [191, 154] on span "Этапы" at bounding box center [229, 157] width 76 height 20
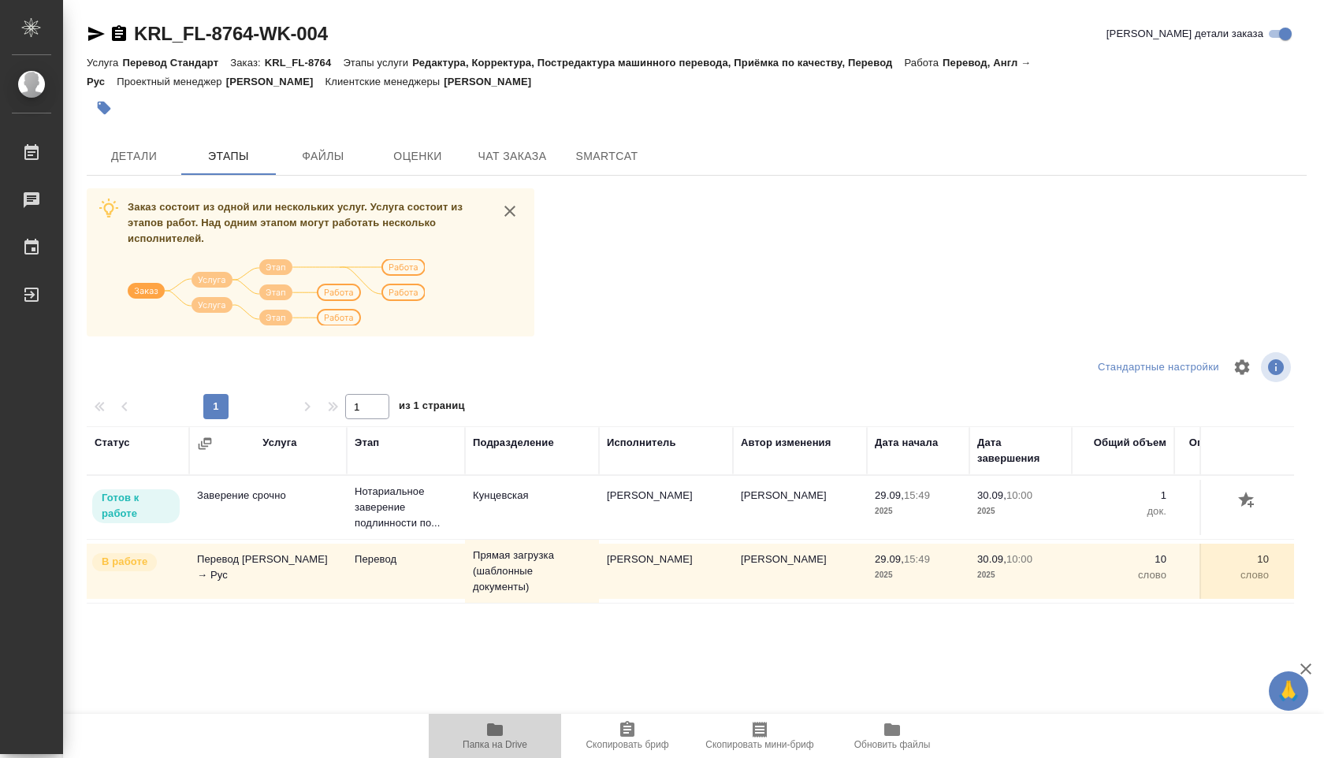
click at [500, 727] on icon "button" at bounding box center [495, 729] width 16 height 13
drag, startPoint x: 270, startPoint y: 58, endPoint x: 352, endPoint y: 58, distance: 82.7
click at [352, 58] on div "Услуга Перевод Стандарт Заказ: KRL_FL-8764 Этапы услуги Редактура, Корректура, …" at bounding box center [697, 72] width 1220 height 38
click at [341, 61] on p "KRL_FL-8764" at bounding box center [304, 63] width 79 height 12
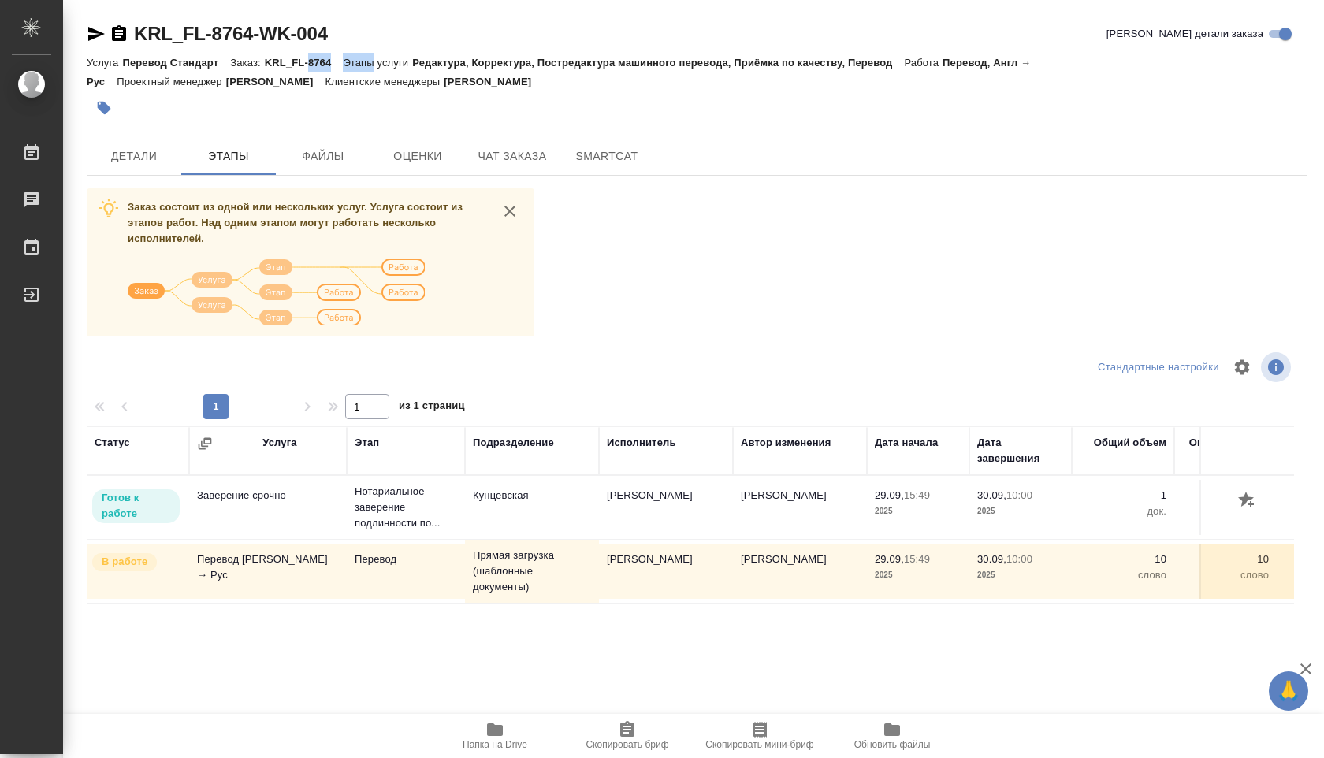
click at [358, 32] on div "KRL_FL-8764-WK-004 Кратко детали заказа" at bounding box center [697, 33] width 1220 height 25
drag, startPoint x: 270, startPoint y: 60, endPoint x: 333, endPoint y: 65, distance: 63.2
click at [333, 65] on p "KRL_FL-8764" at bounding box center [304, 63] width 79 height 12
copy p "KRL_FL-8764"
